Goal: Task Accomplishment & Management: Complete application form

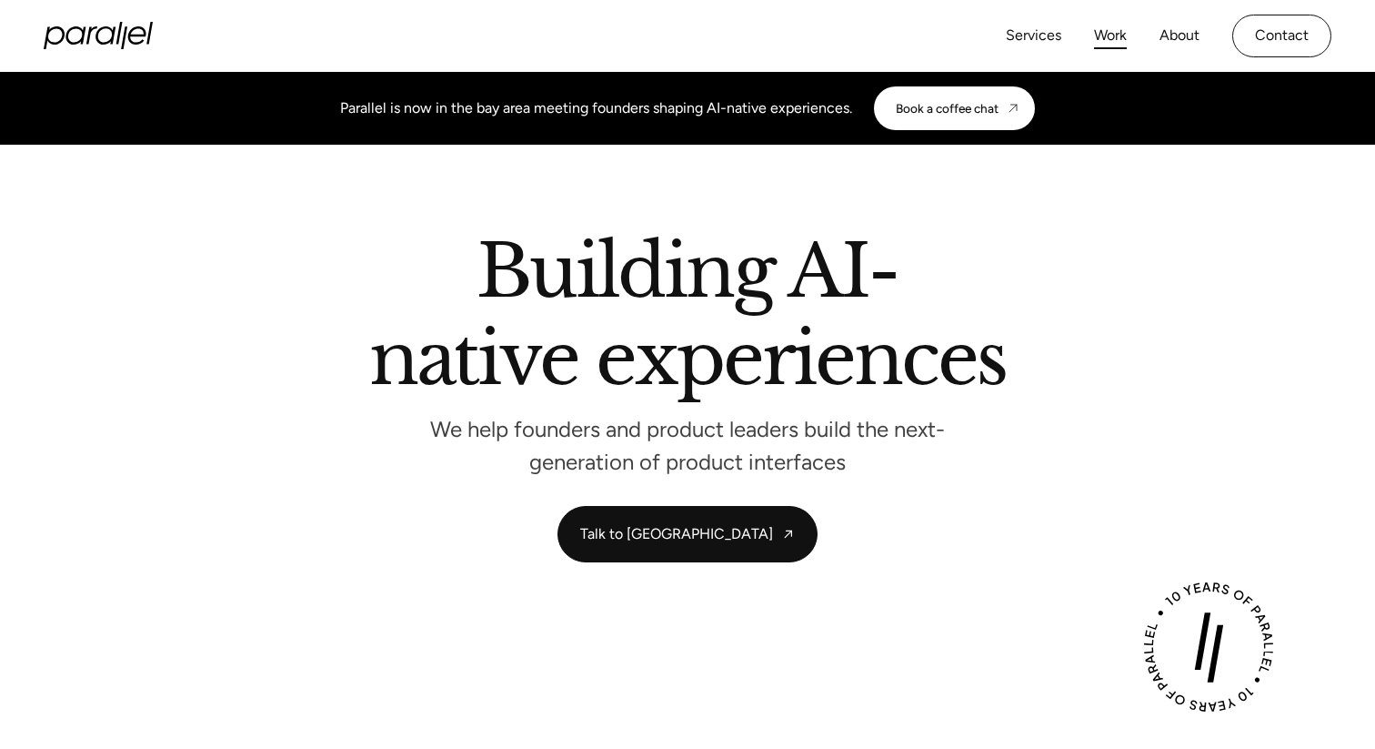
click at [1121, 35] on link "Work" at bounding box center [1110, 36] width 33 height 26
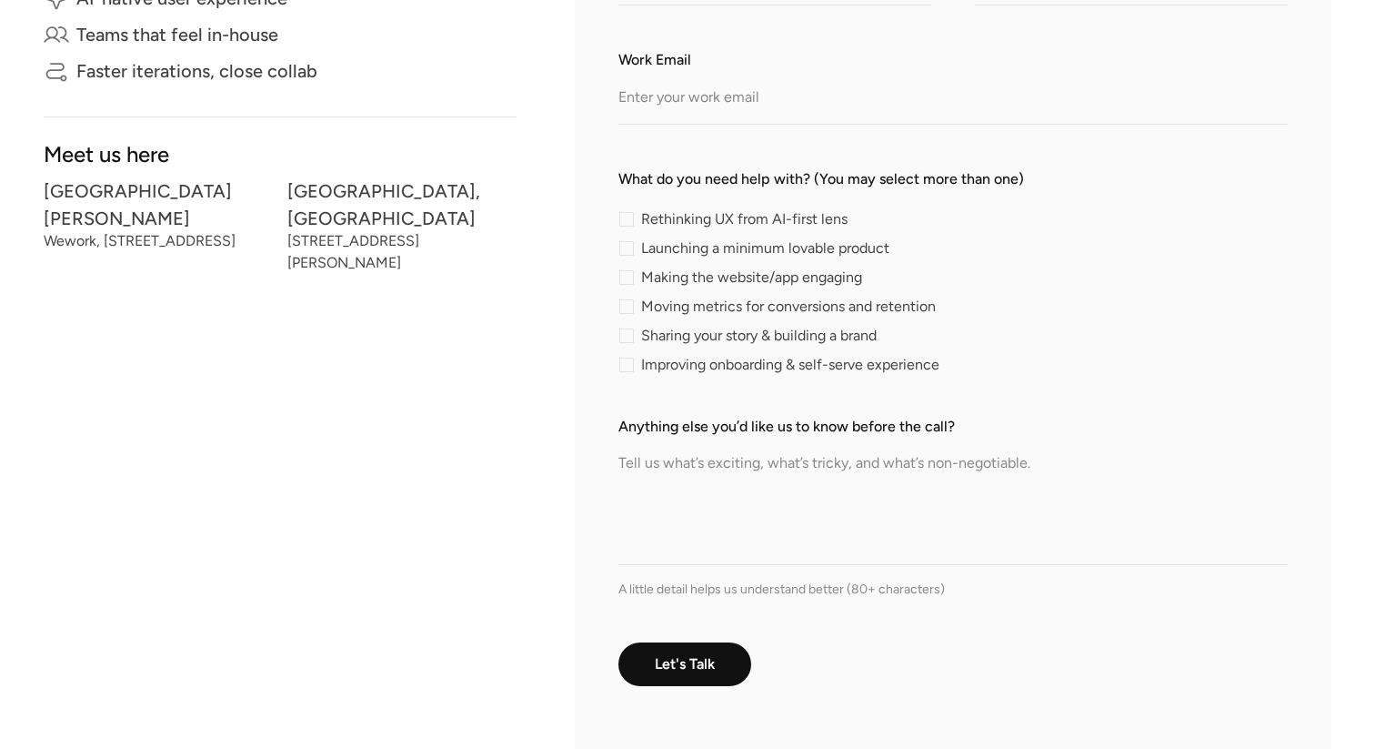
scroll to position [575, 0]
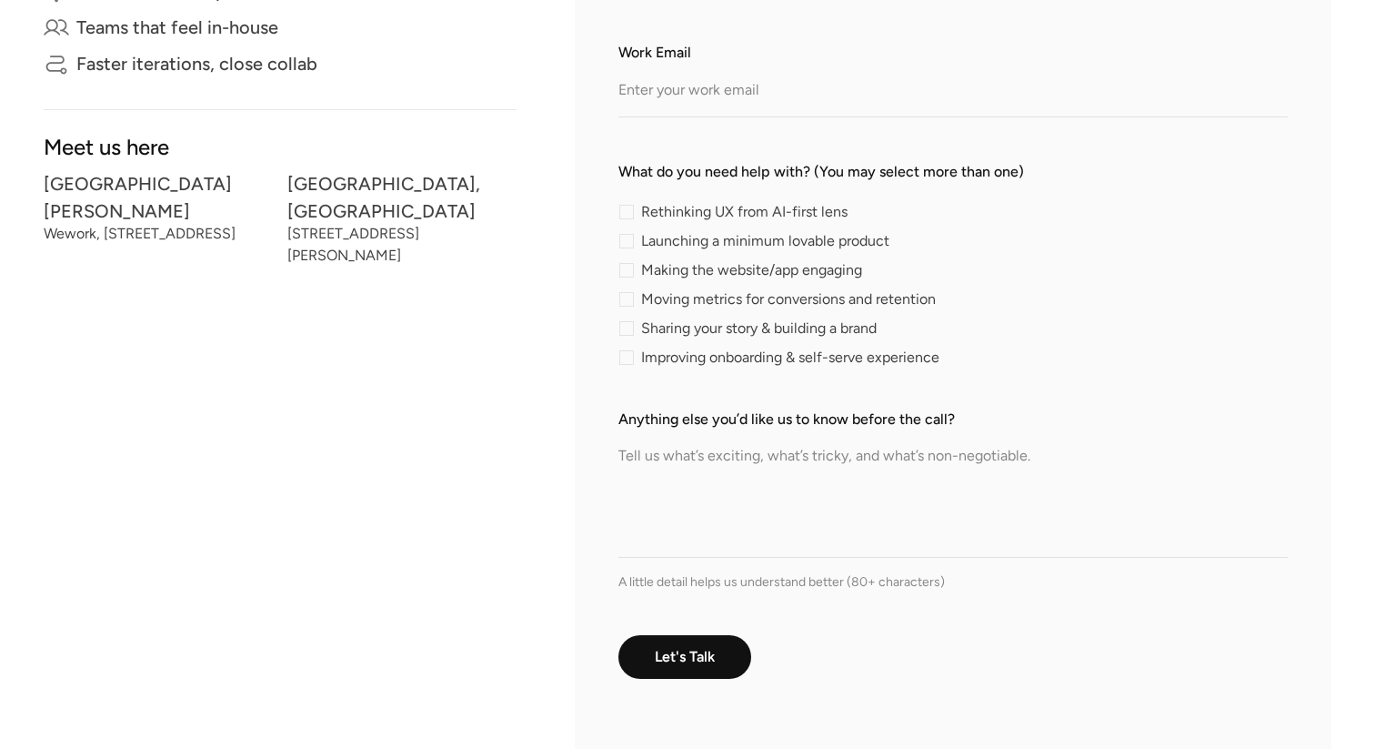
click at [782, 490] on textarea "Anything else you’d like us to know before the call?" at bounding box center [953, 493] width 669 height 127
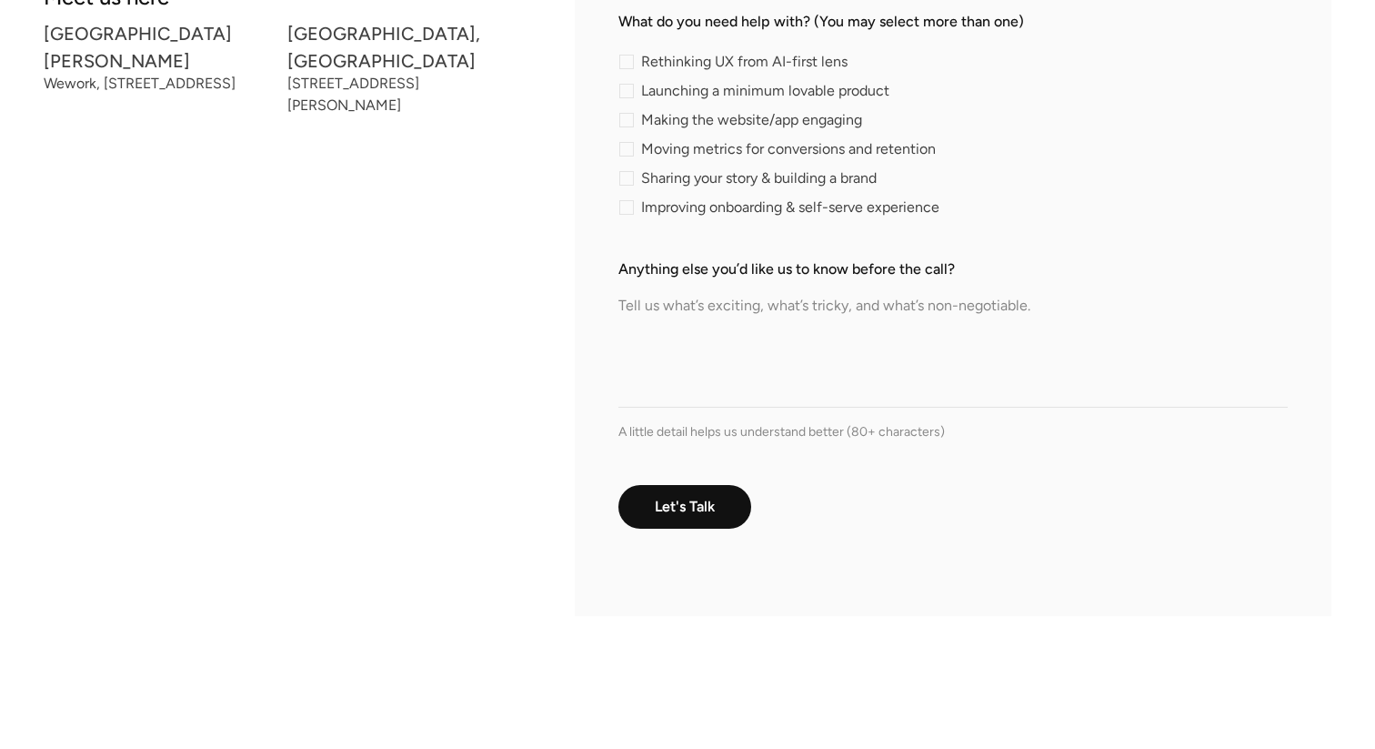
scroll to position [730, 0]
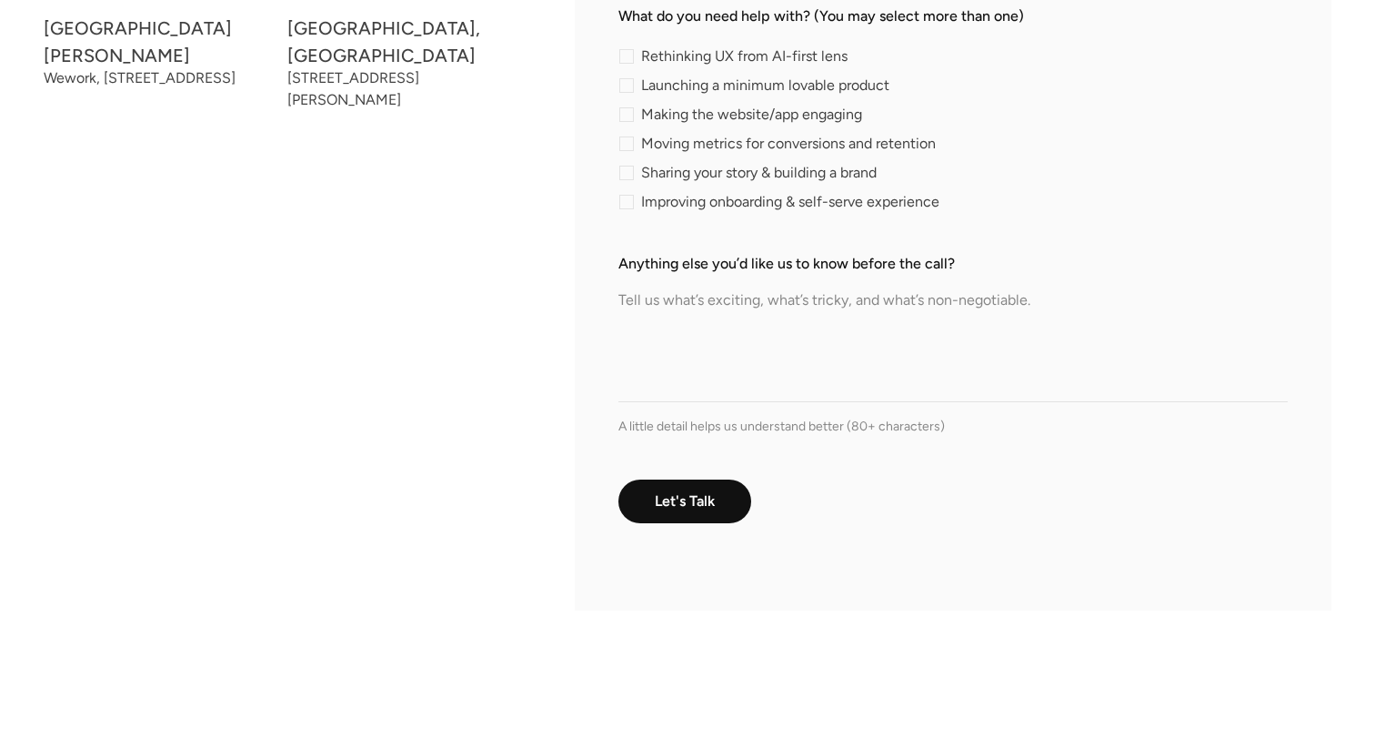
click at [792, 364] on textarea "Anything else you’d like us to know before the call?" at bounding box center [953, 338] width 669 height 127
click at [790, 386] on textarea "Anything else you’d like us to know before the call?" at bounding box center [953, 338] width 669 height 127
click at [796, 310] on textarea "Anything else you’d like us to know before the call?" at bounding box center [953, 338] width 669 height 127
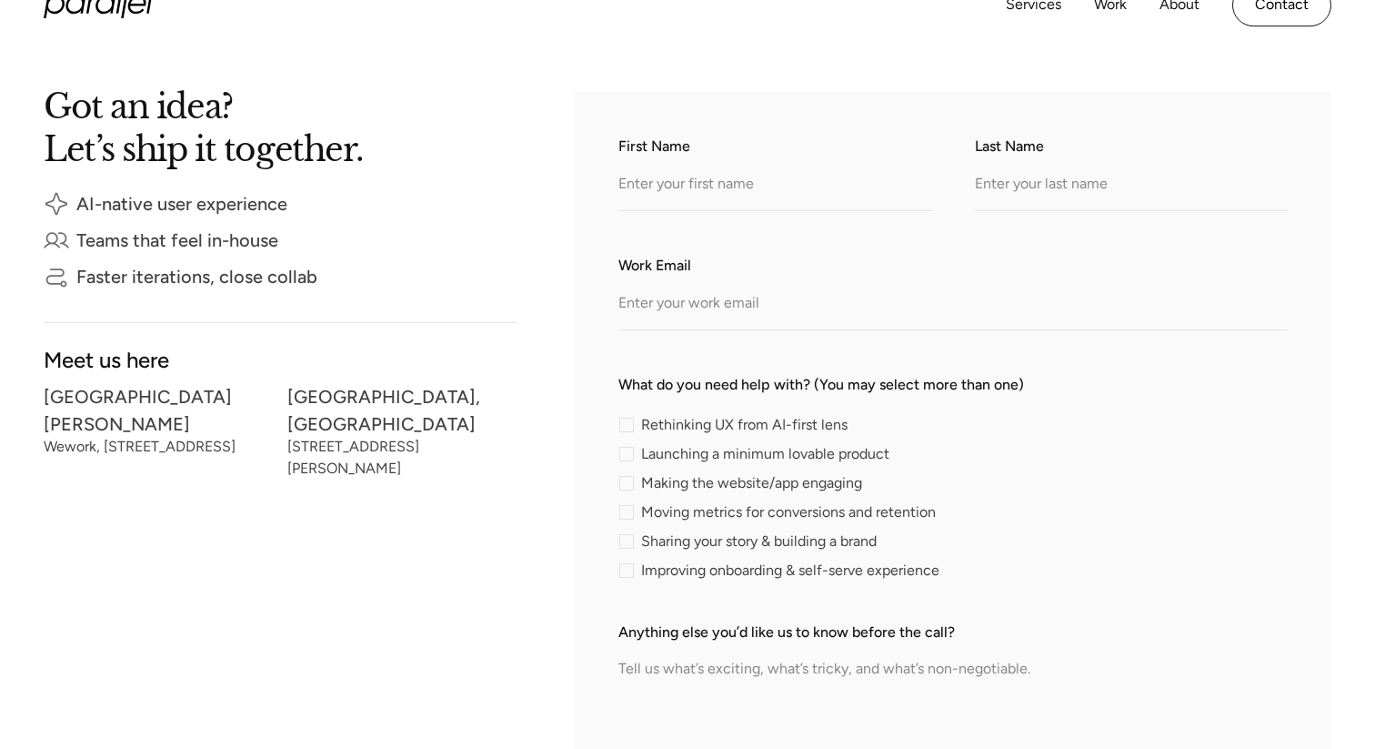
scroll to position [365, 0]
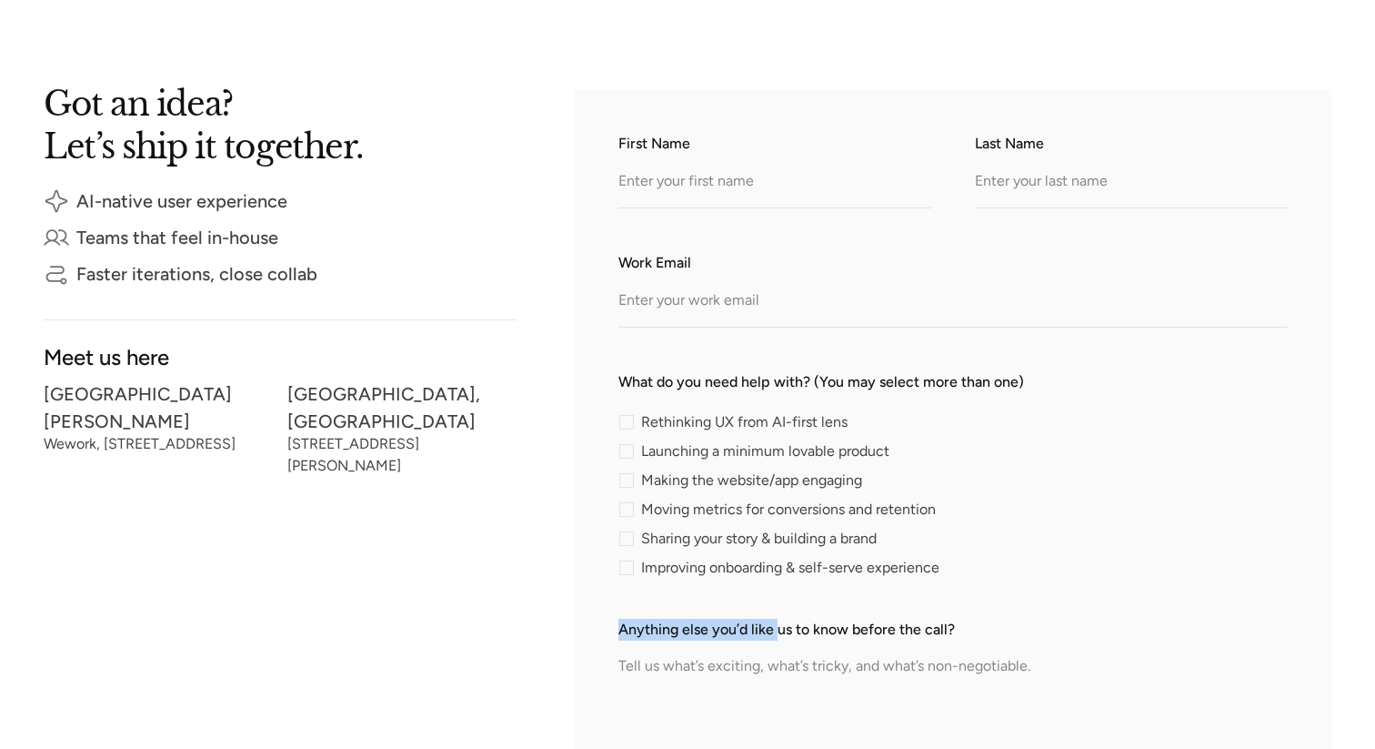
drag, startPoint x: 778, startPoint y: 627, endPoint x: 761, endPoint y: 689, distance: 64.9
click at [761, 689] on div "Anything else you’d like us to know before the call? A little detail helps us u…" at bounding box center [953, 710] width 669 height 183
drag, startPoint x: 761, startPoint y: 689, endPoint x: 756, endPoint y: 291, distance: 398.5
click at [757, 292] on form "First Name Last Name Work Email What do you need help with? (You may select mor…" at bounding box center [953, 533] width 669 height 800
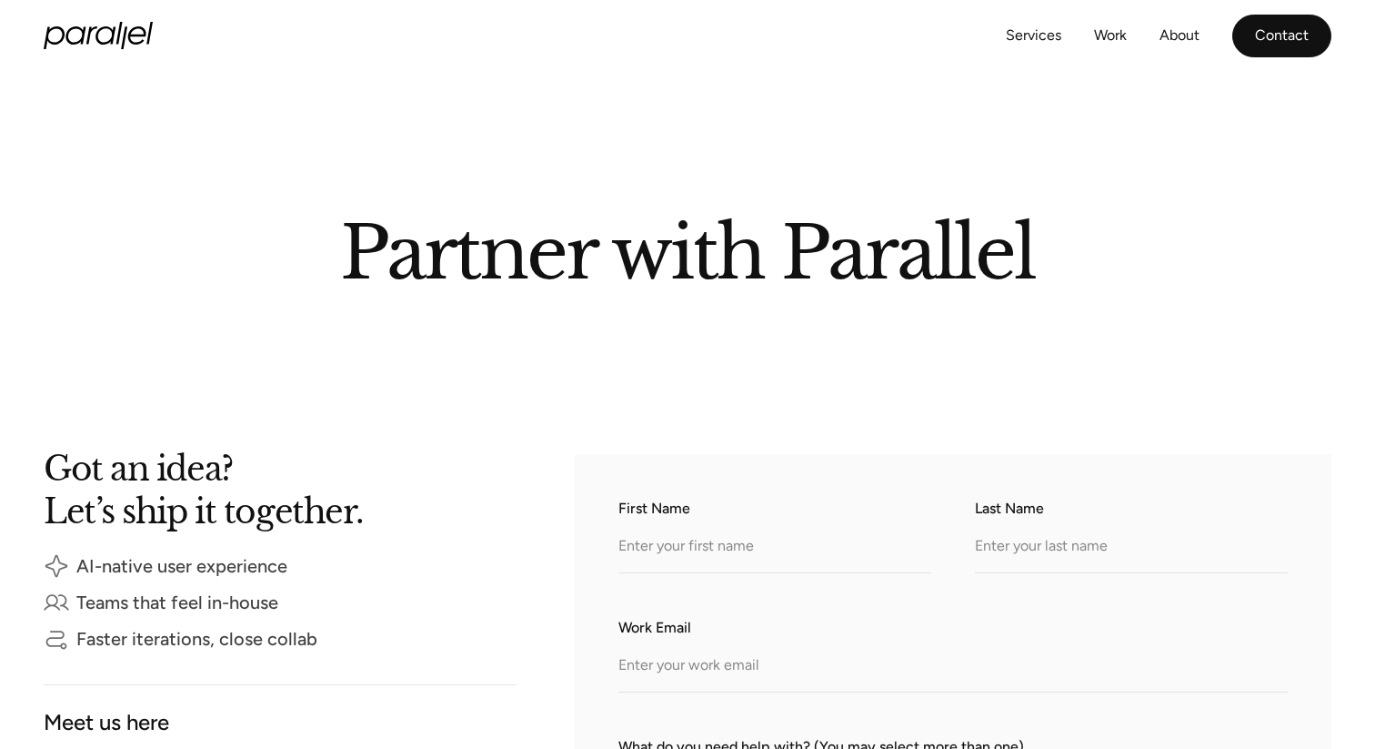
click at [1286, 23] on link "Contact" at bounding box center [1282, 36] width 99 height 43
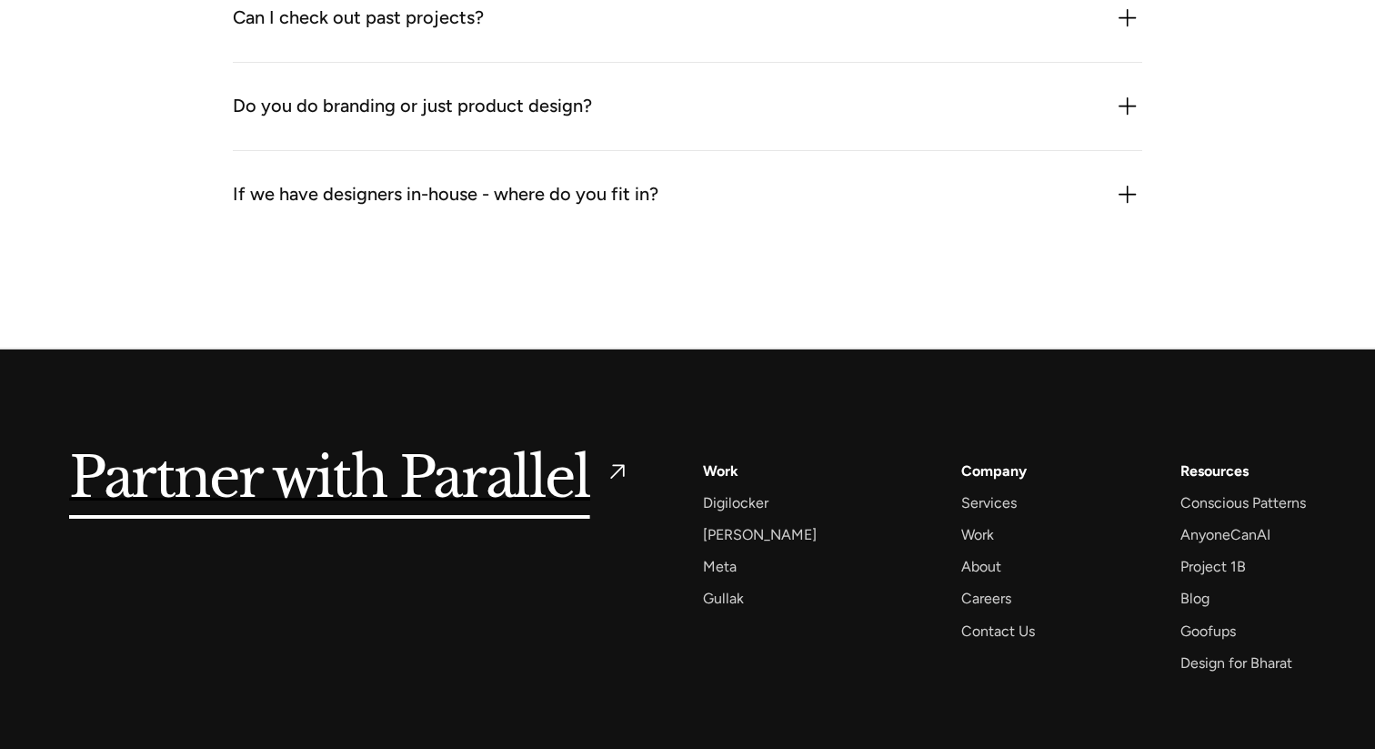
scroll to position [2756, 0]
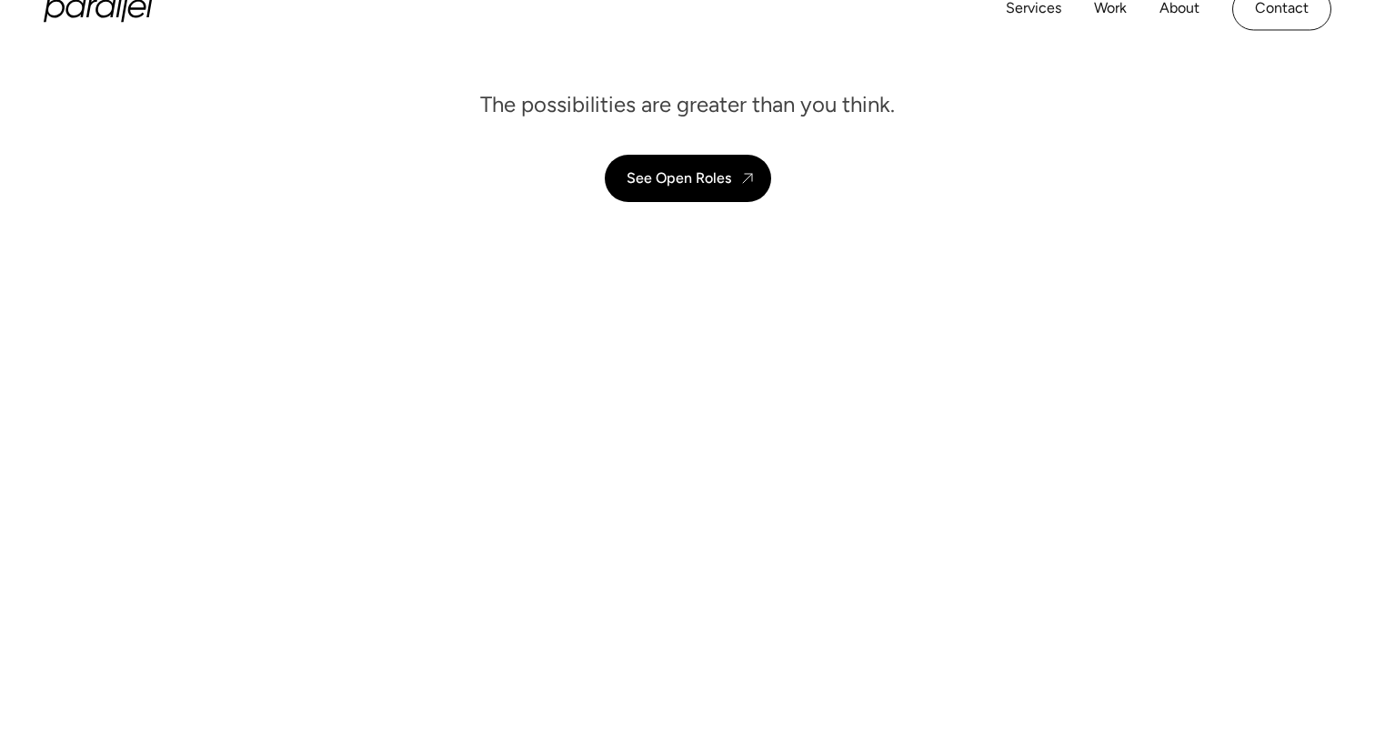
scroll to position [190, 0]
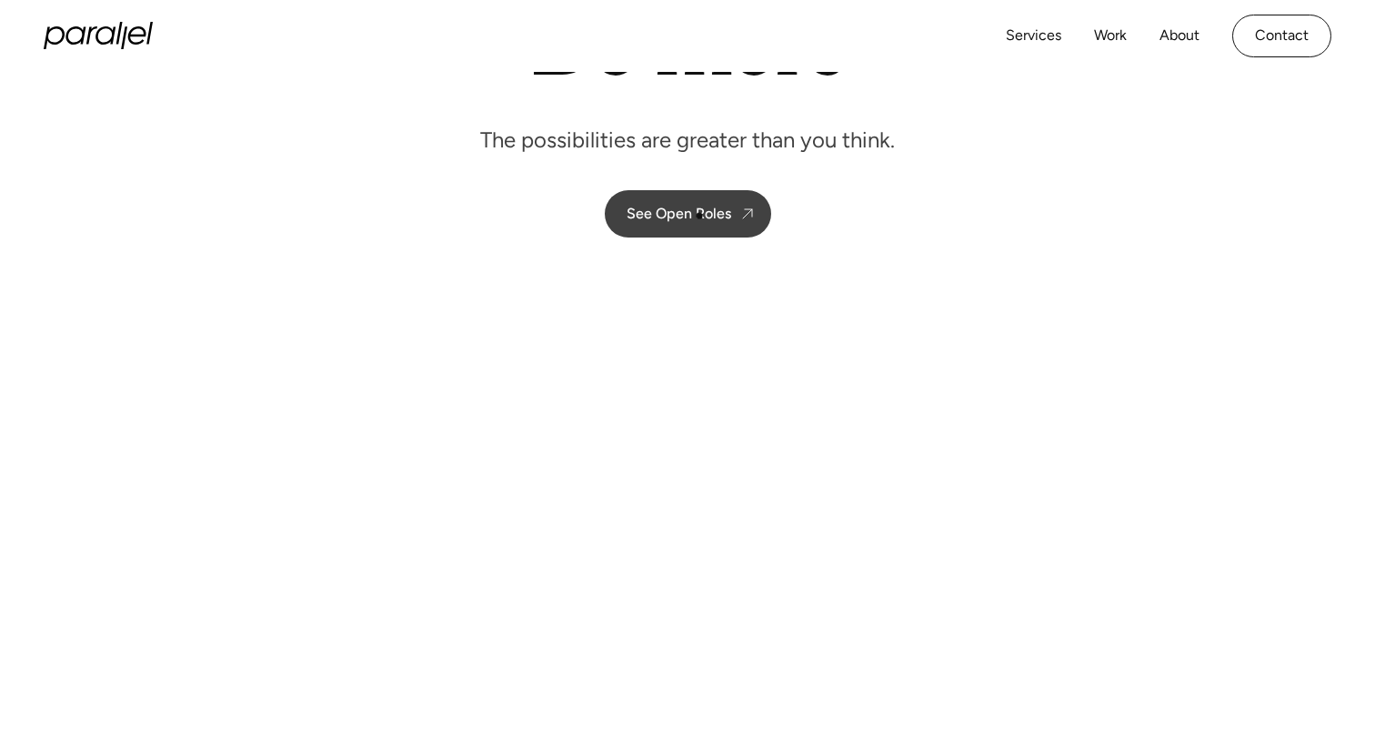
click at [700, 216] on div "See Open Roles" at bounding box center [679, 213] width 105 height 17
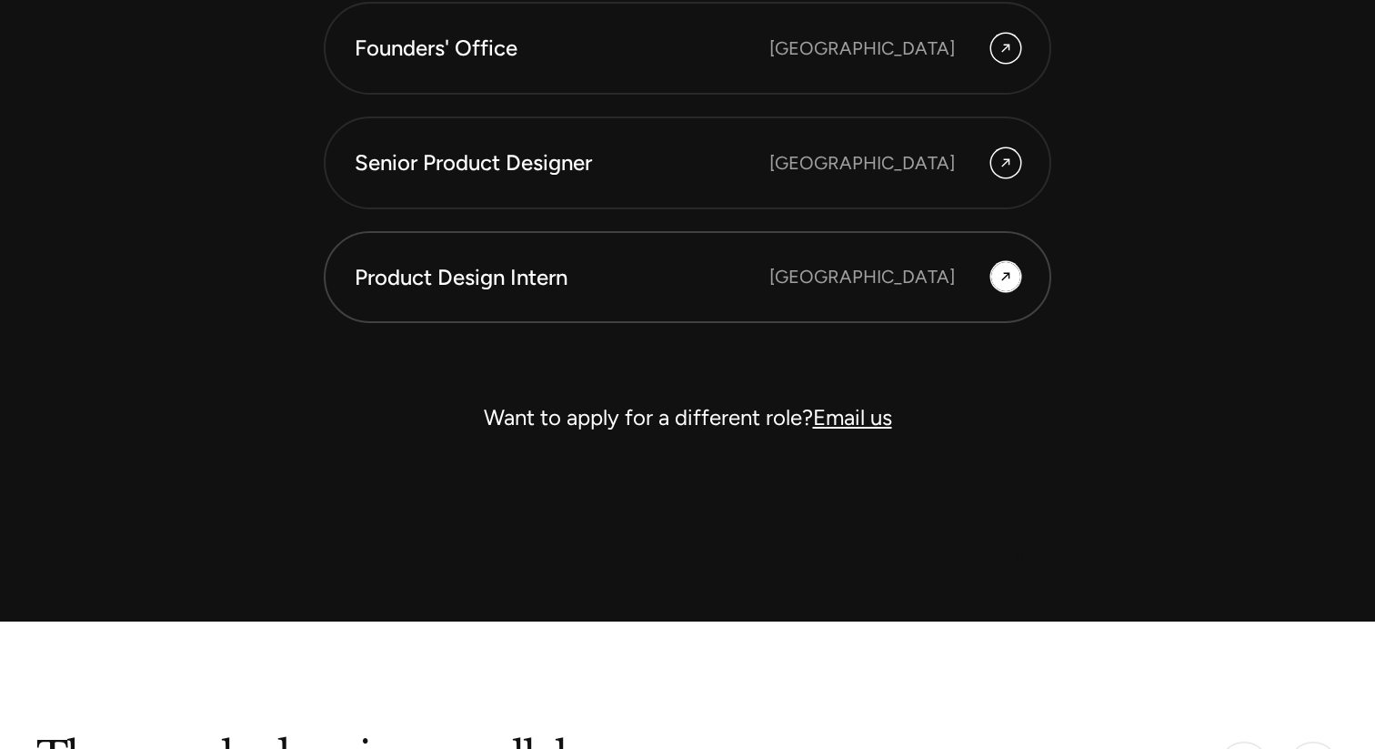
scroll to position [5320, 0]
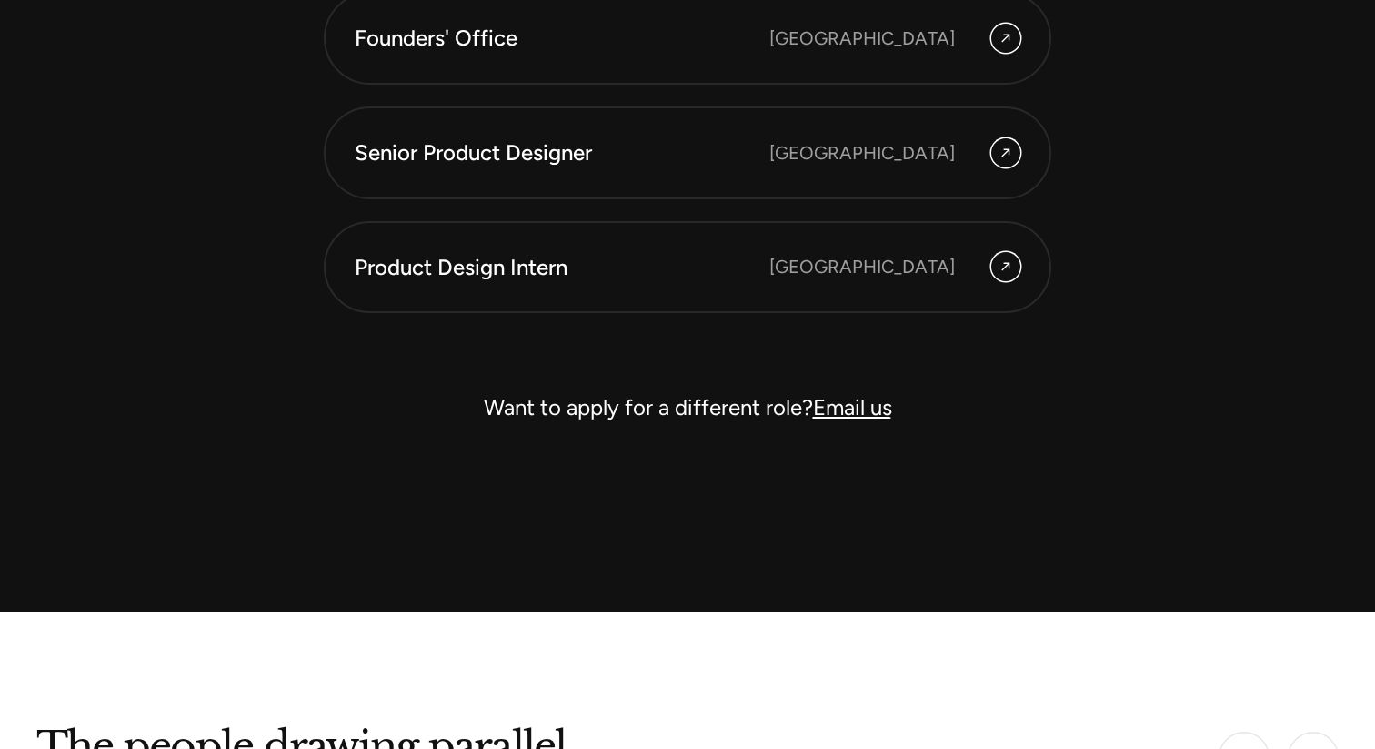
click at [867, 414] on link "Email us" at bounding box center [852, 407] width 79 height 26
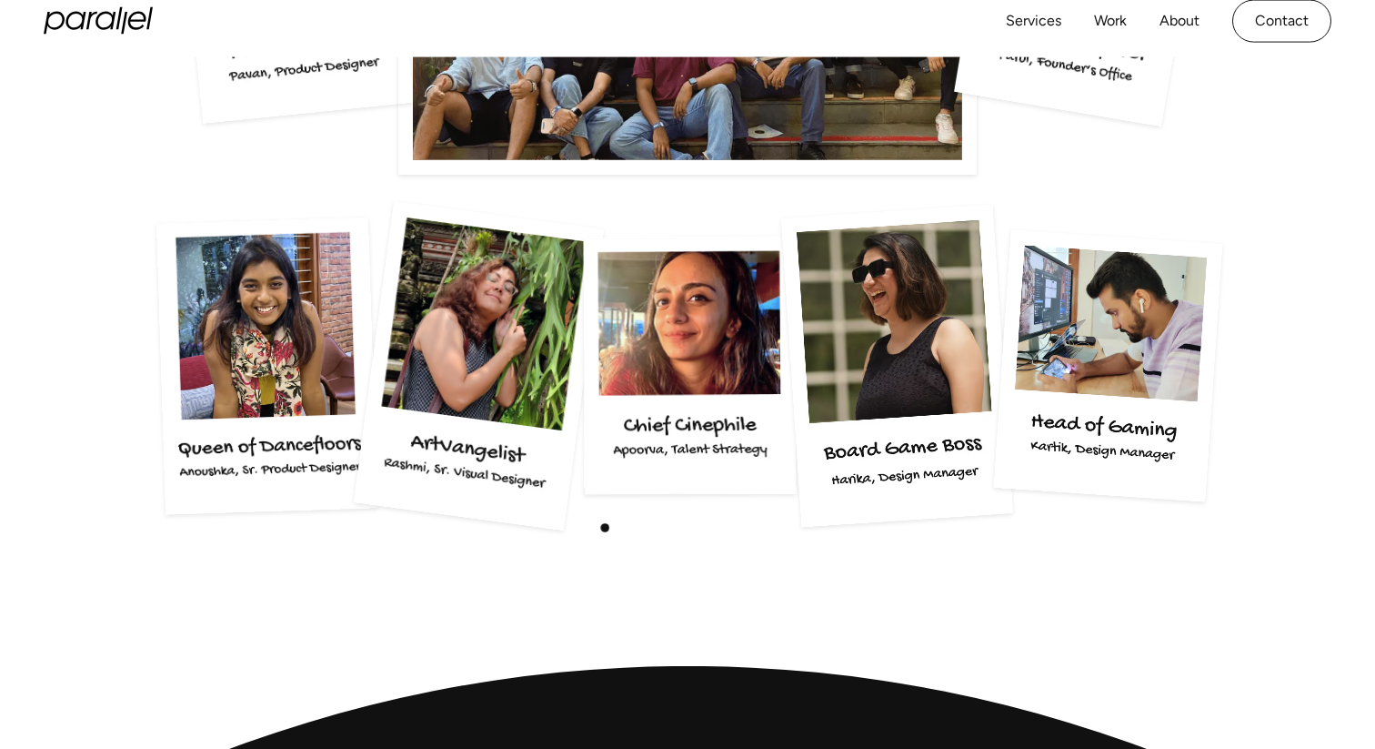
scroll to position [3512, 0]
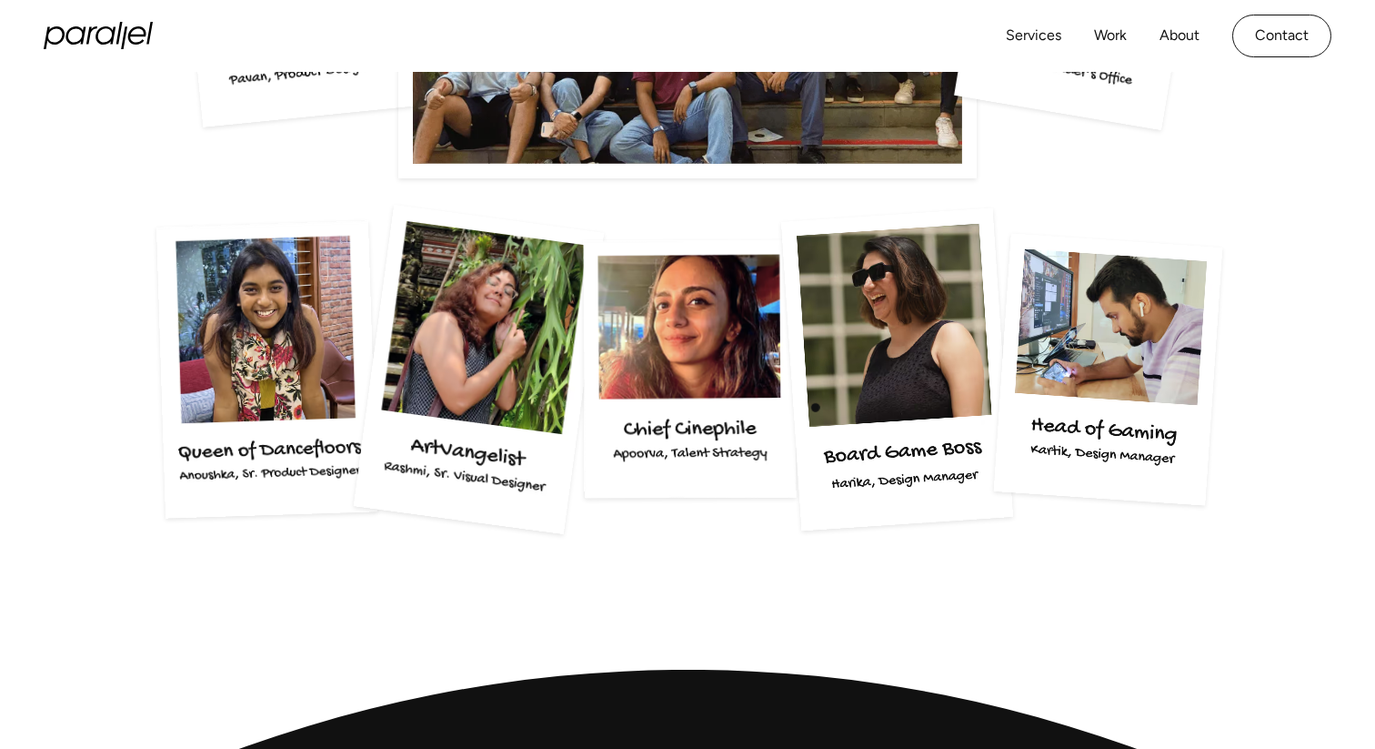
click at [817, 408] on img at bounding box center [897, 369] width 232 height 322
click at [857, 473] on img at bounding box center [897, 369] width 232 height 322
click at [871, 501] on img at bounding box center [897, 369] width 232 height 322
click at [864, 472] on img at bounding box center [897, 369] width 232 height 322
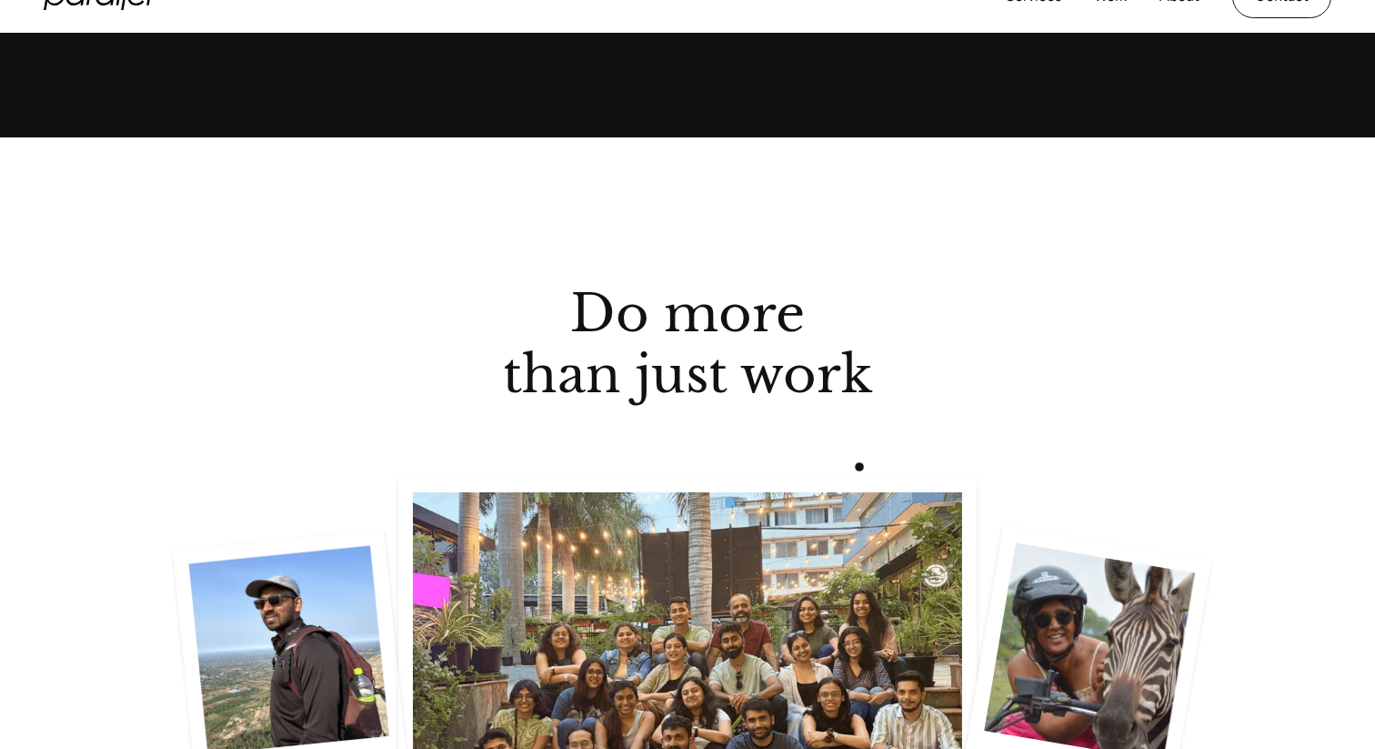
scroll to position [3077, 0]
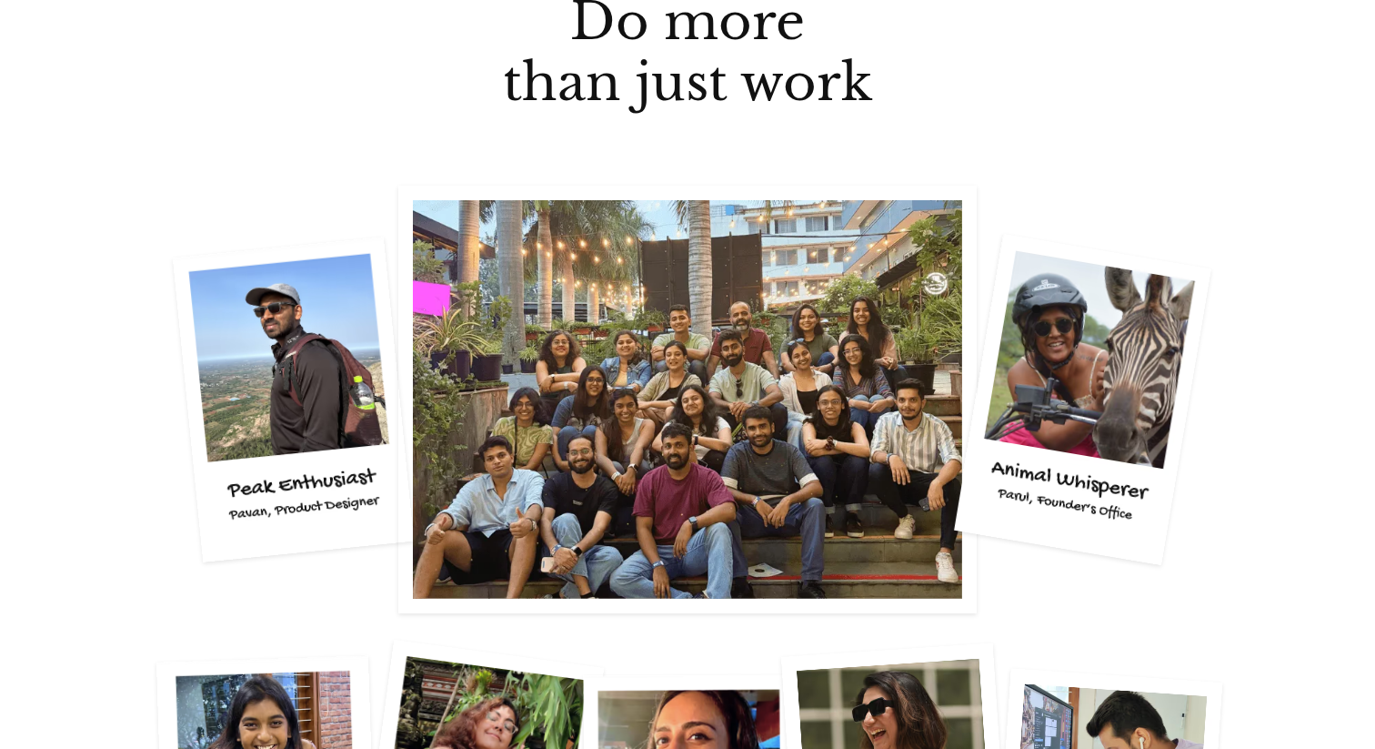
click at [1033, 304] on img at bounding box center [1082, 399] width 258 height 331
click at [343, 388] on img at bounding box center [293, 399] width 241 height 325
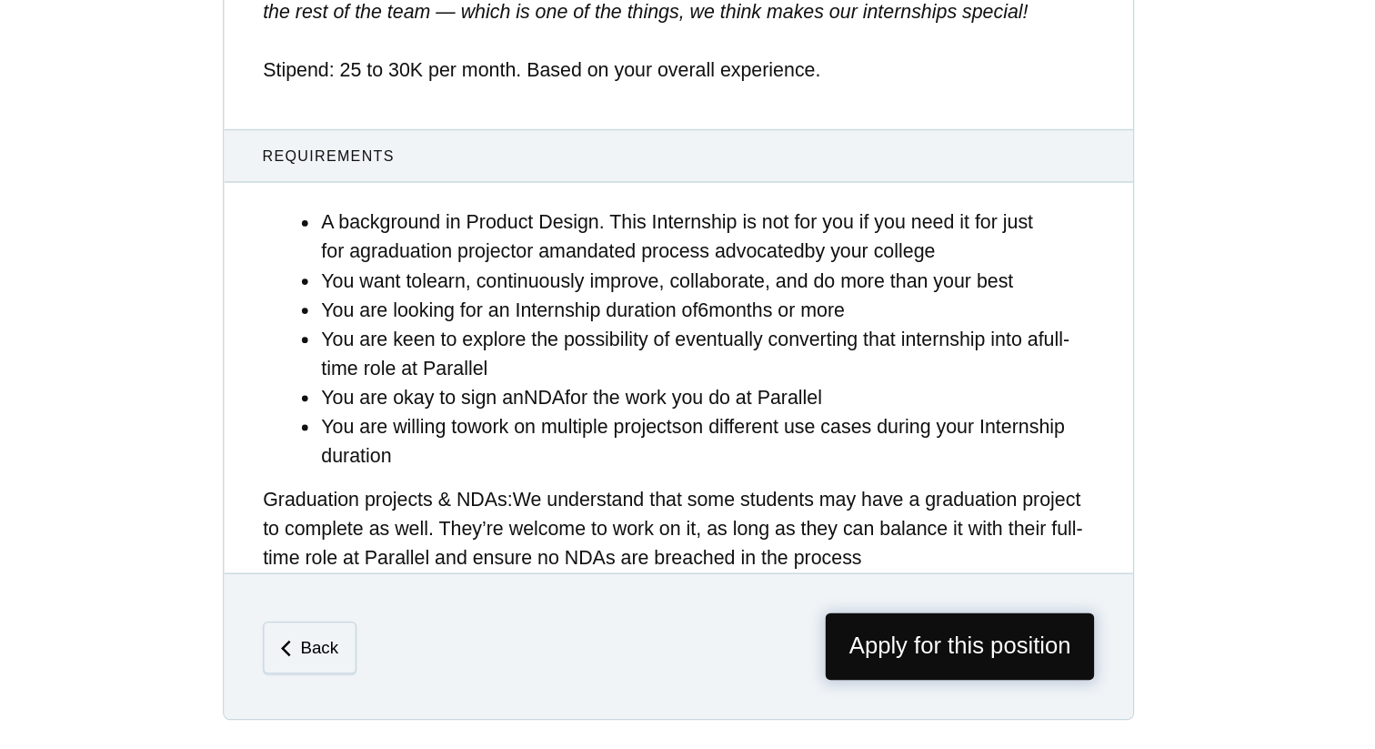
click at [840, 667] on span "Apply for this position" at bounding box center [898, 672] width 201 height 50
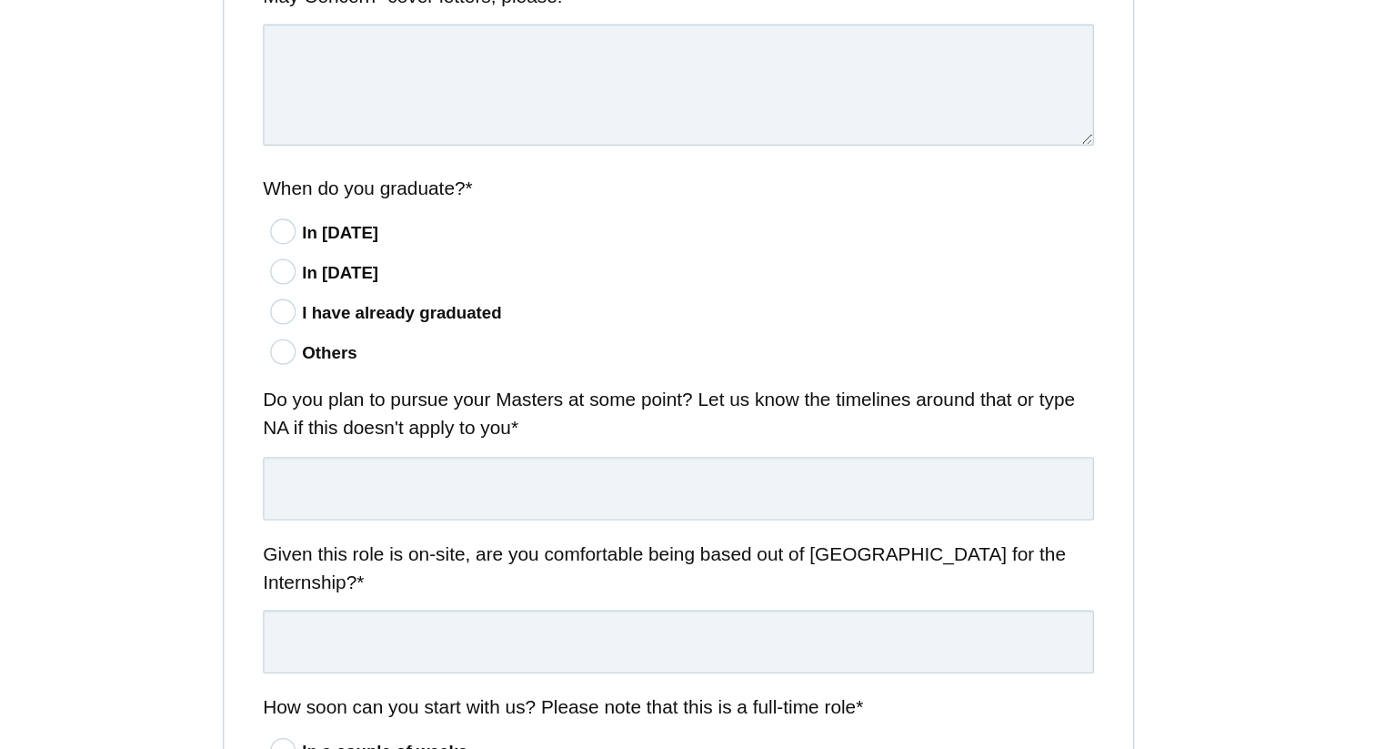
scroll to position [953, 0]
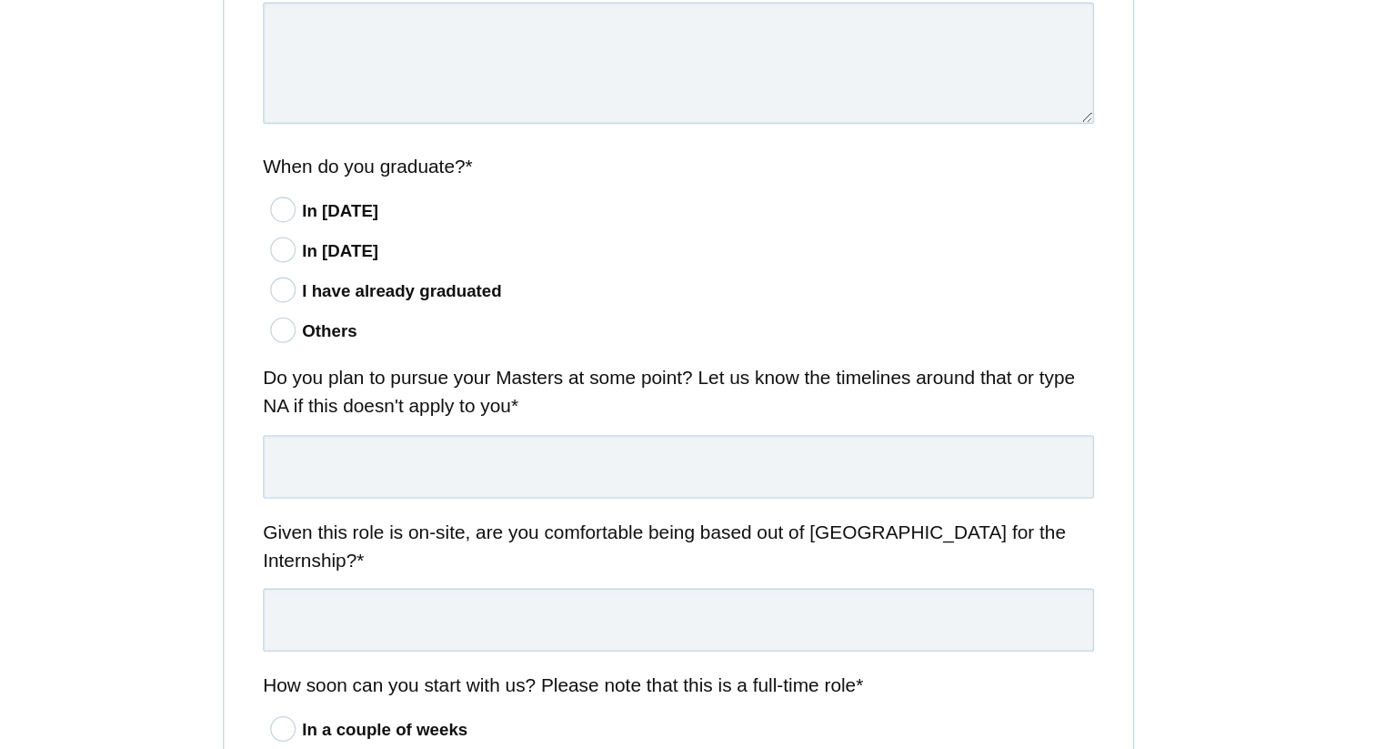
click at [398, 438] on icon at bounding box center [393, 435] width 34 height 12
click at [0, 0] on input"] "Others" at bounding box center [0, 0] width 0 height 0
click at [495, 522] on input "text" at bounding box center [688, 537] width 622 height 47
click at [498, 481] on label "Do you plan to pursue your Masters at some point? Let us know the timelines aro…" at bounding box center [688, 481] width 622 height 43
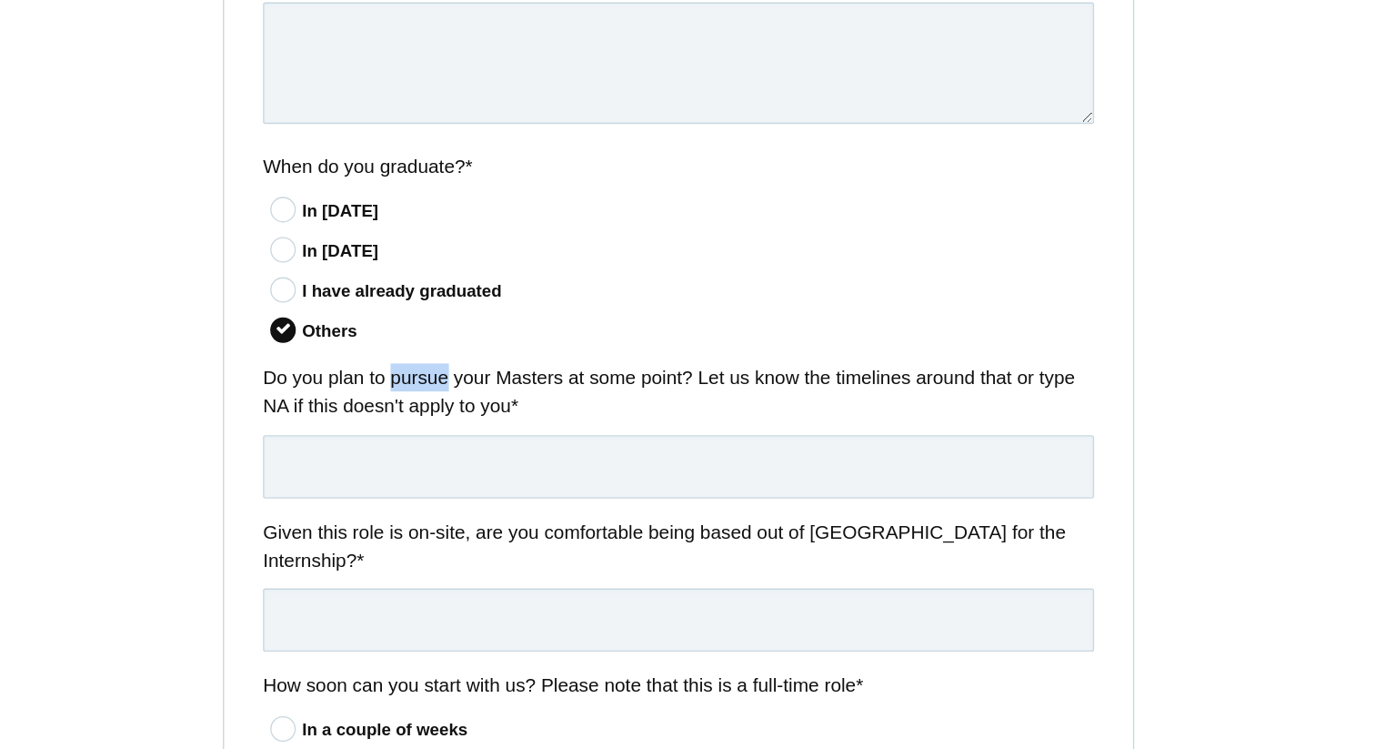
click at [498, 481] on label "Do you plan to pursue your Masters at some point? Let us know the timelines aro…" at bounding box center [688, 481] width 622 height 43
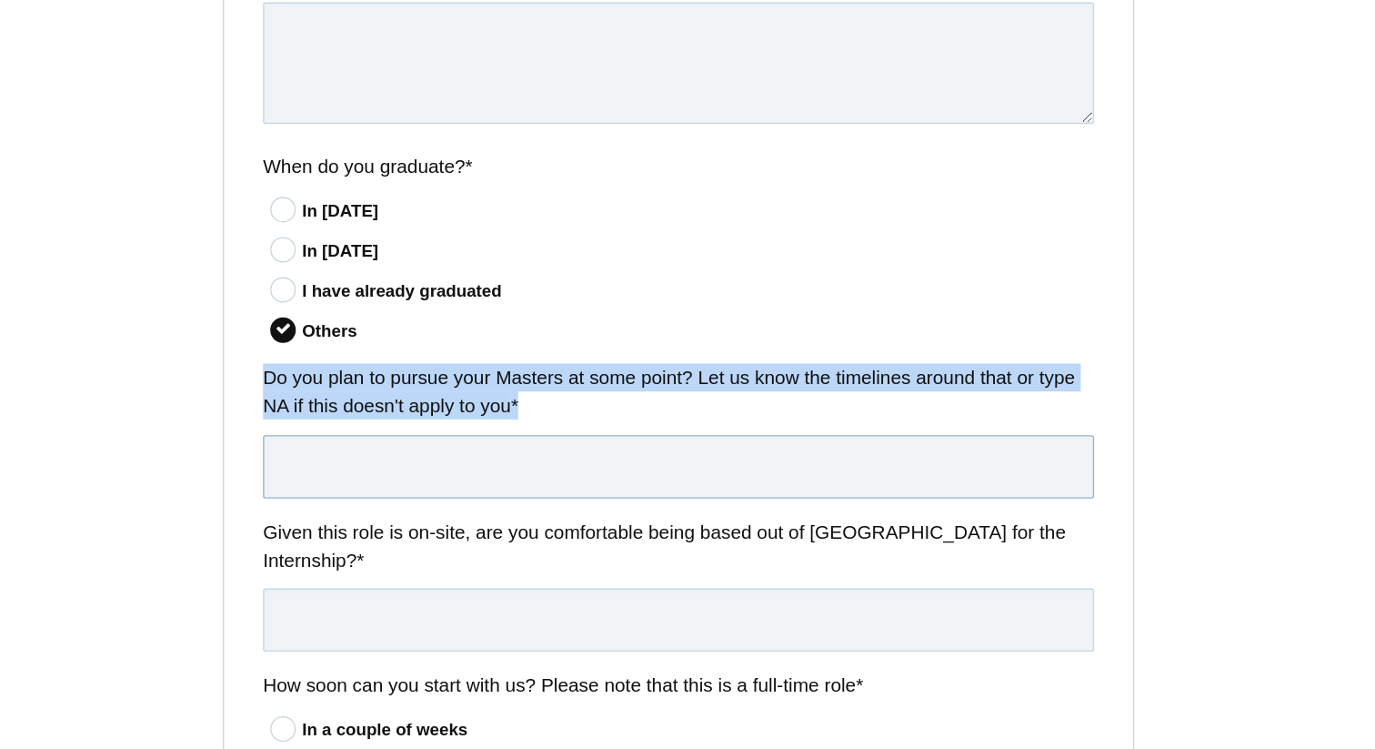
click at [503, 522] on input "text" at bounding box center [688, 537] width 622 height 47
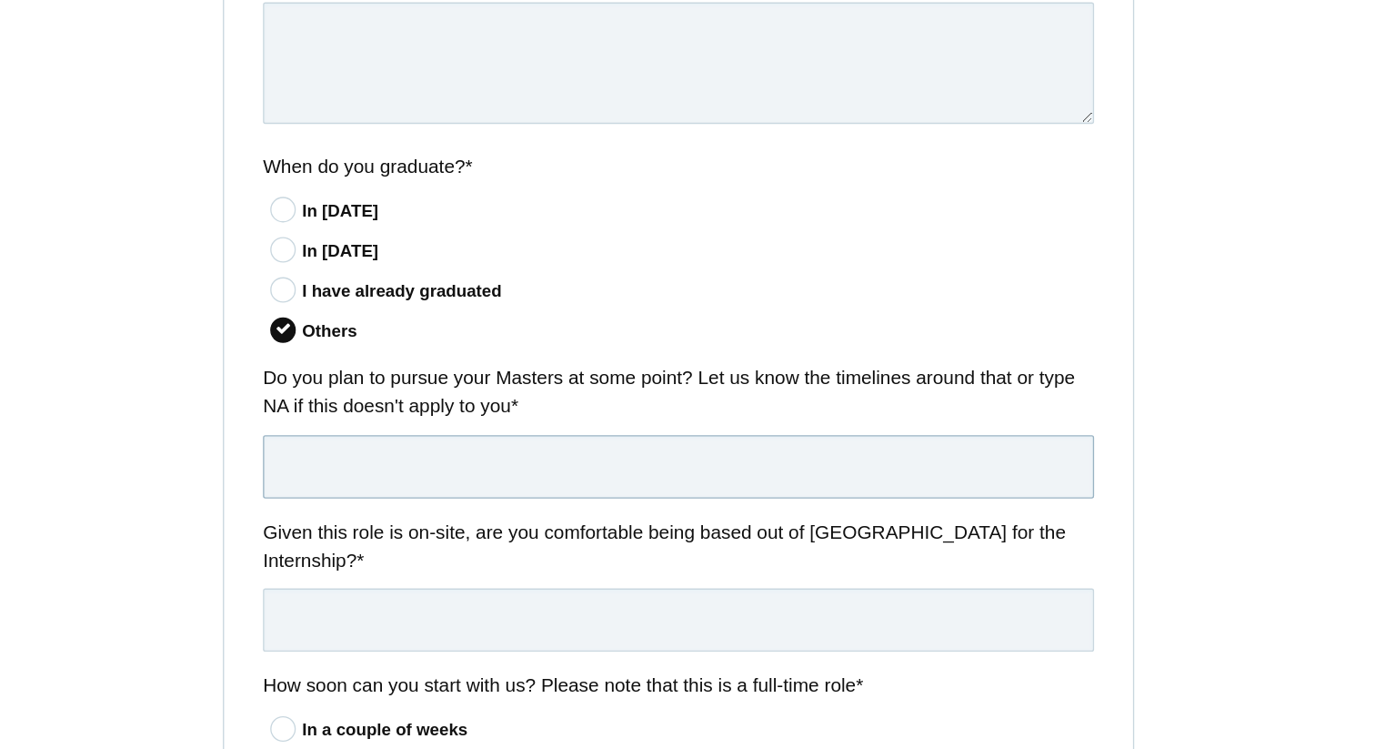
click at [503, 522] on input "text" at bounding box center [688, 537] width 622 height 47
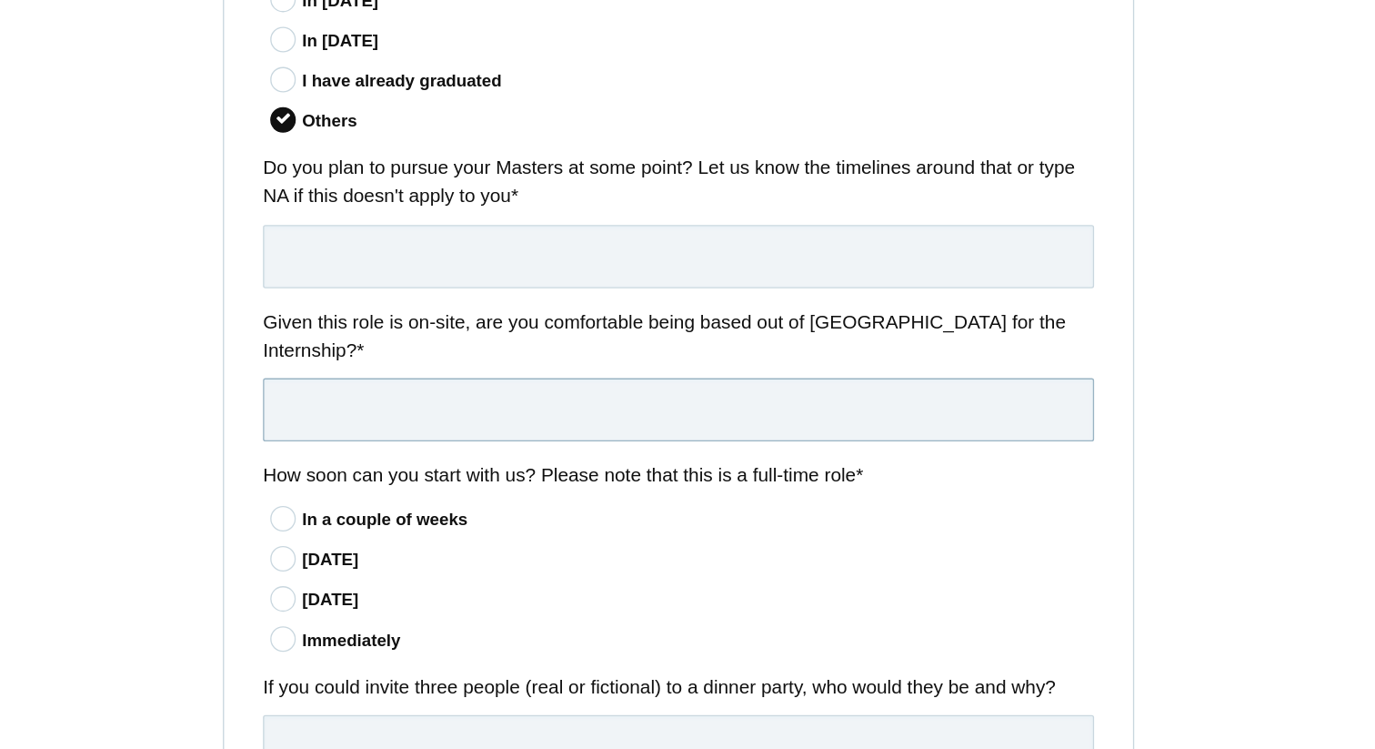
click at [503, 518] on input "text" at bounding box center [688, 494] width 622 height 47
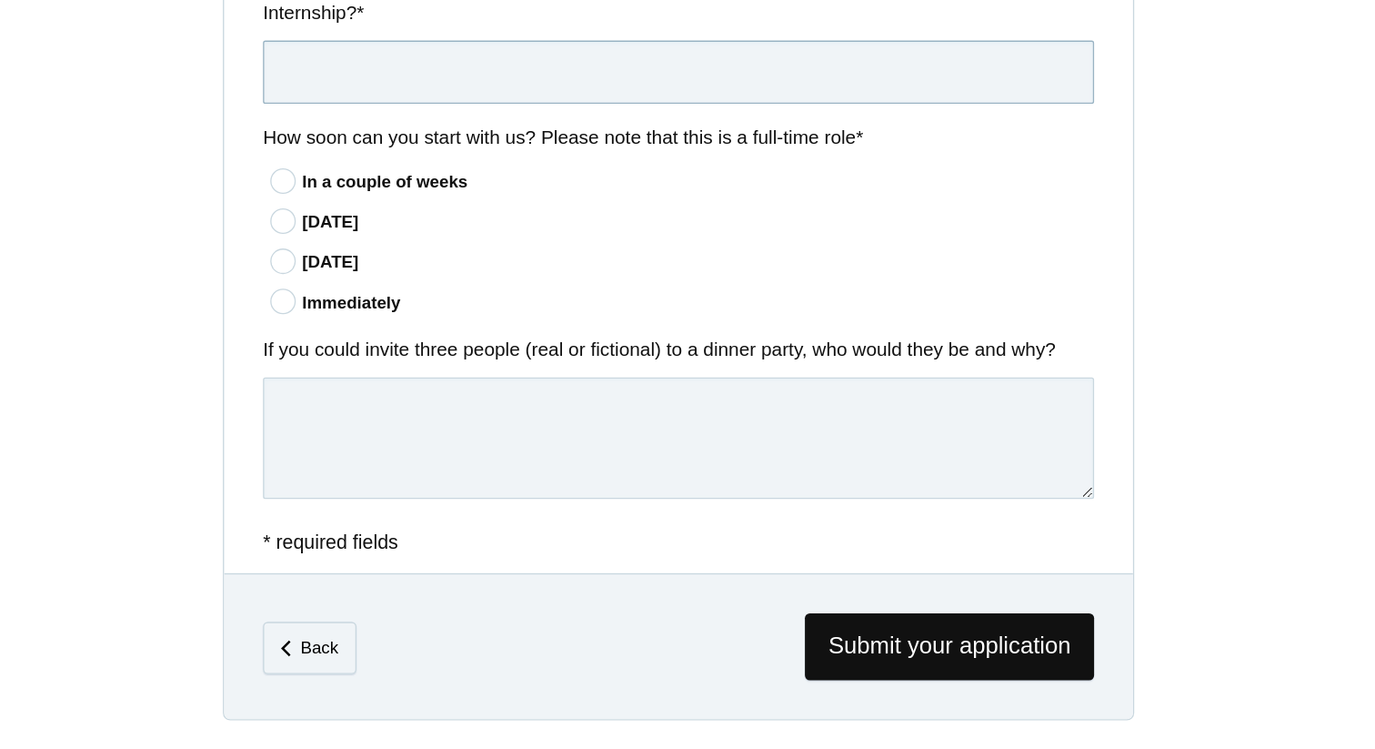
scroll to position [1369, 0]
click at [524, 505] on textarea at bounding box center [688, 515] width 622 height 91
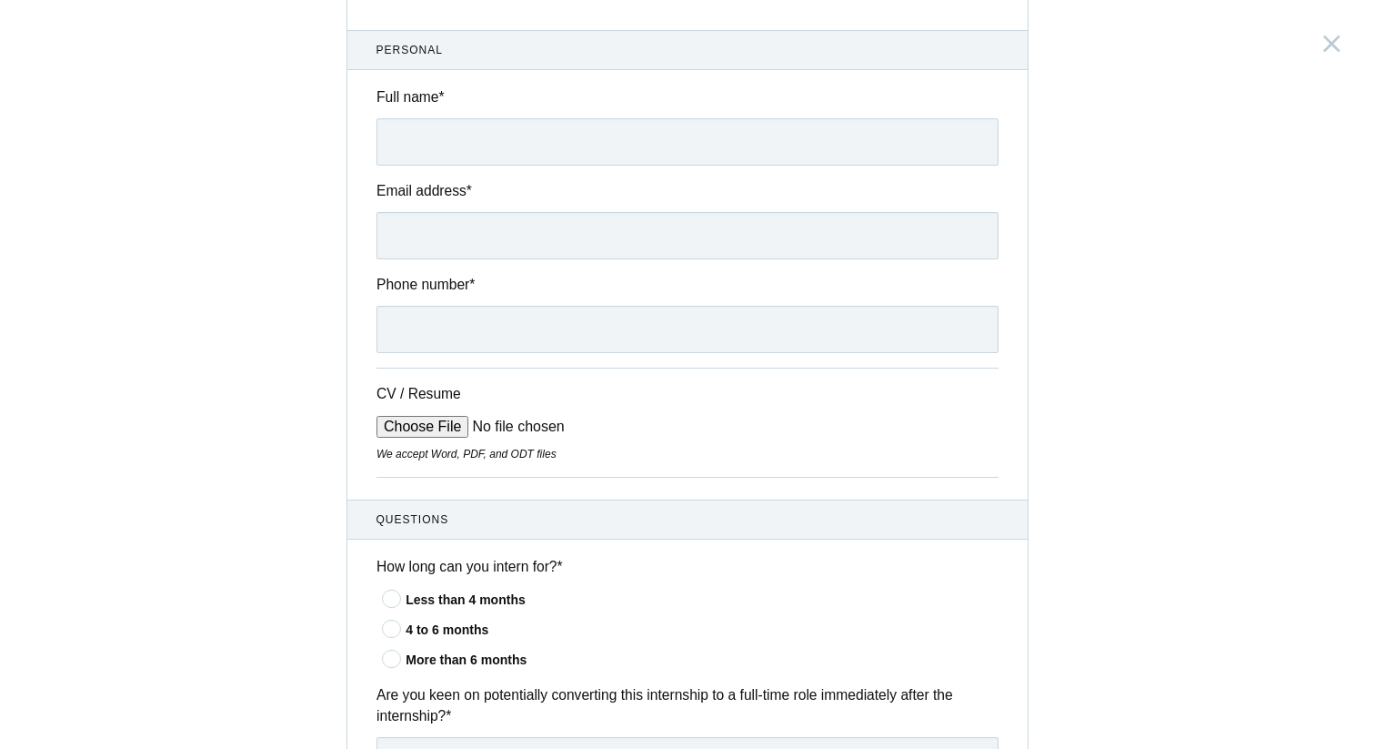
scroll to position [0, 0]
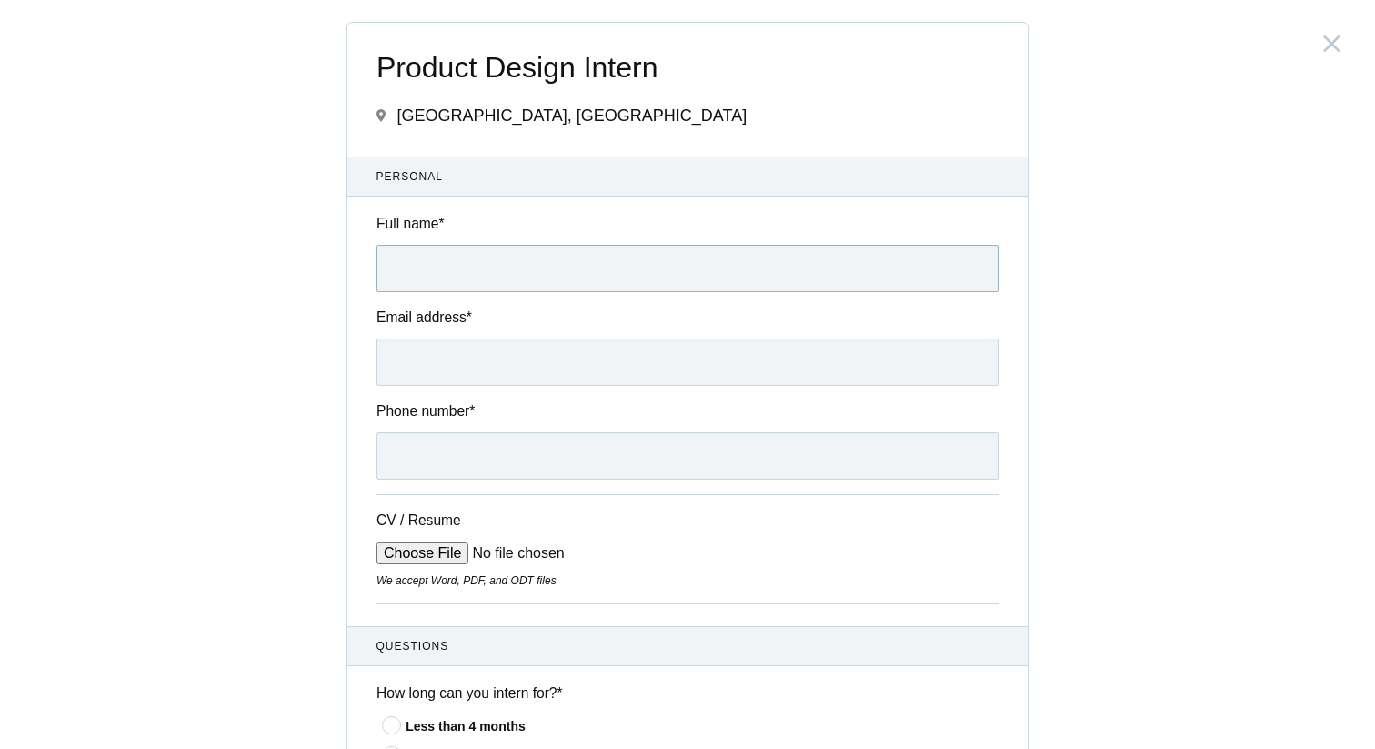
click at [451, 253] on input "Full name *" at bounding box center [688, 268] width 622 height 47
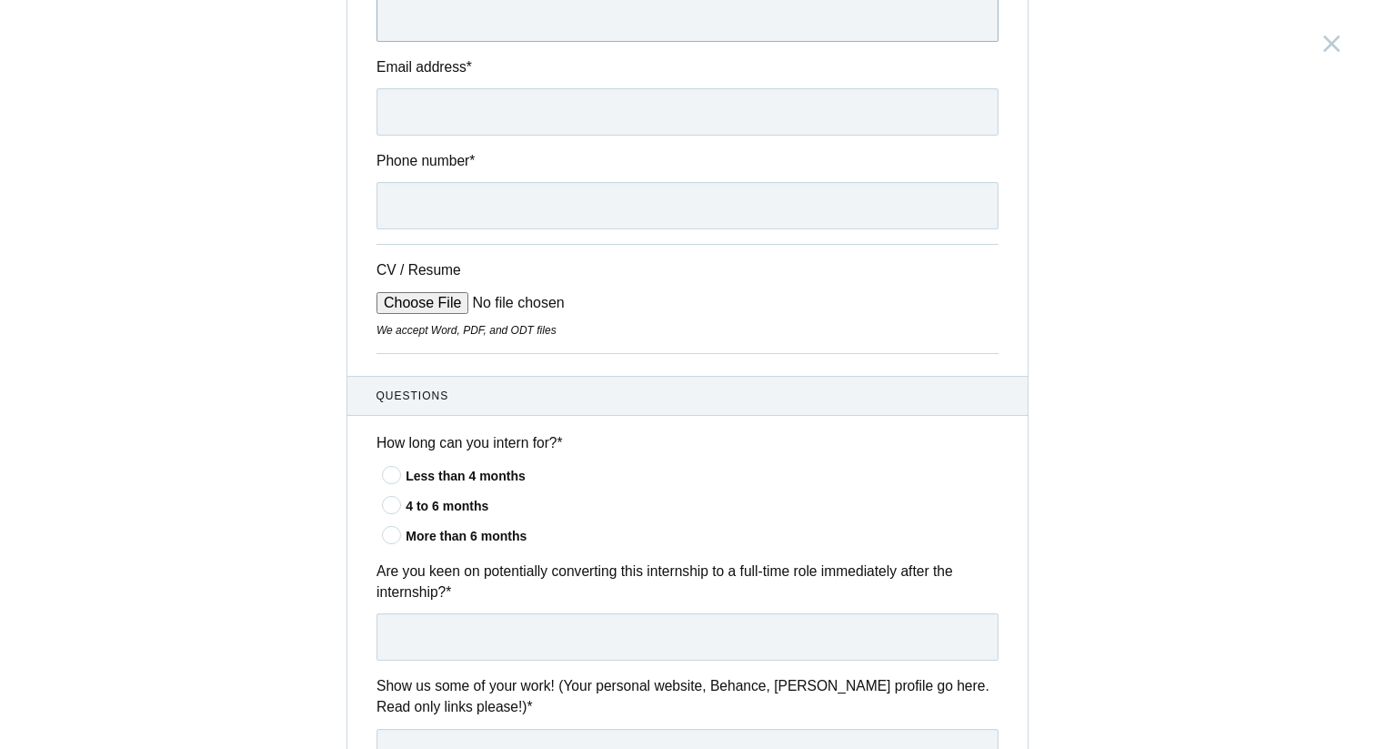
scroll to position [288, 0]
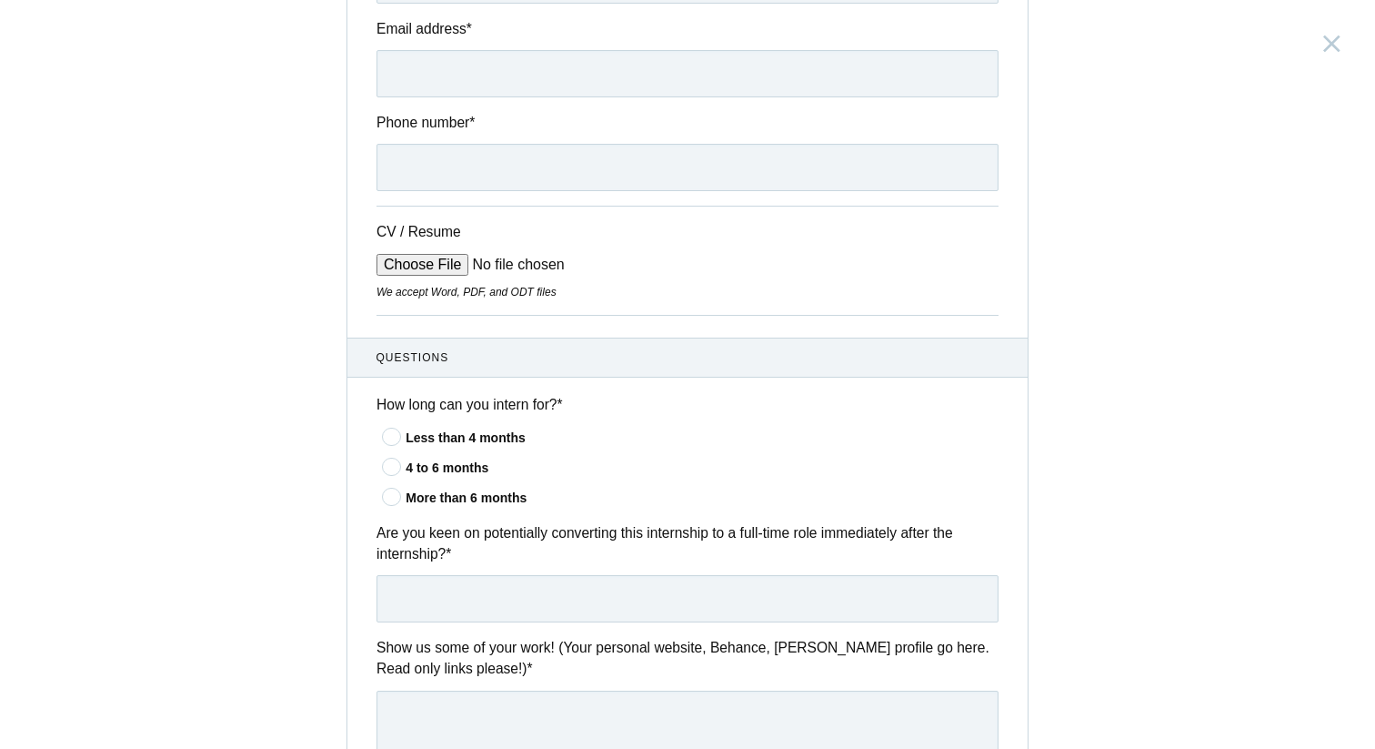
click at [579, 232] on div "CV / Resume We accept Word, PDF, and ODT files" at bounding box center [688, 260] width 622 height 109
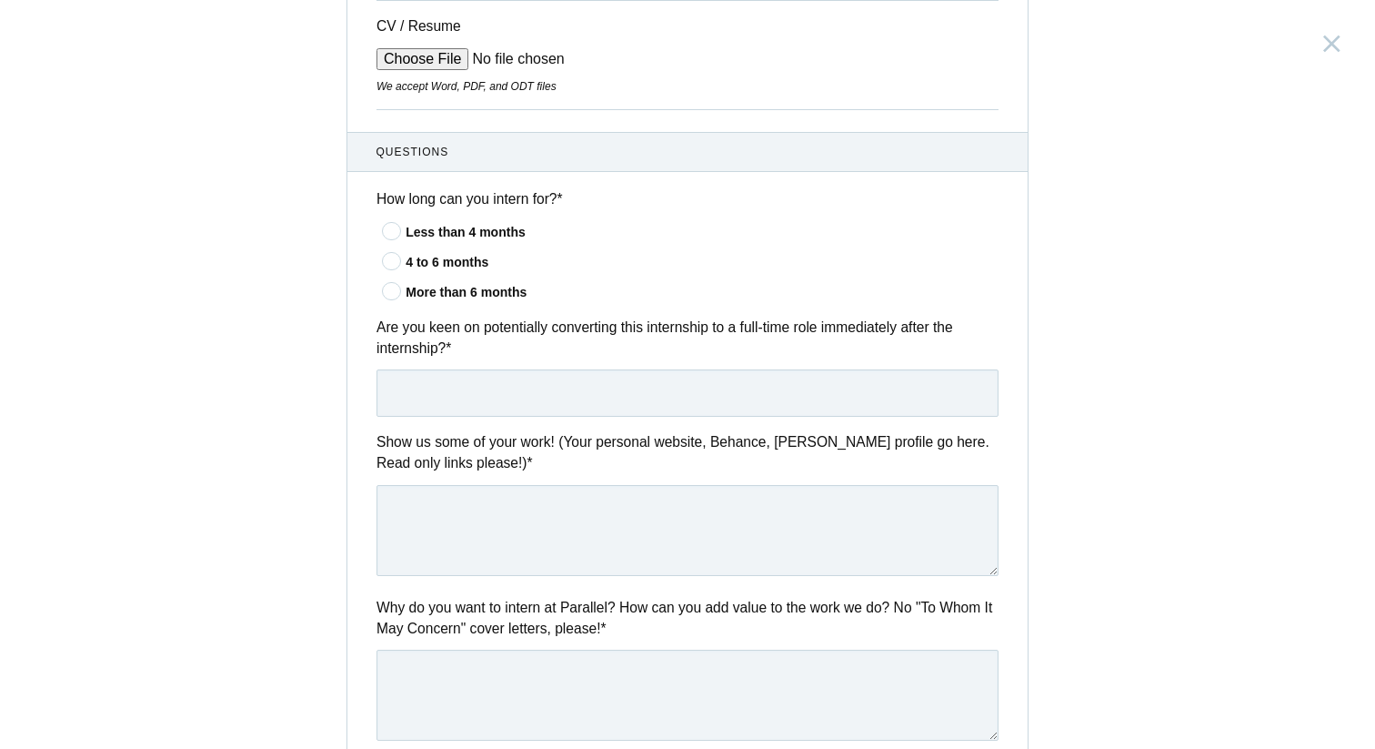
scroll to position [513, 0]
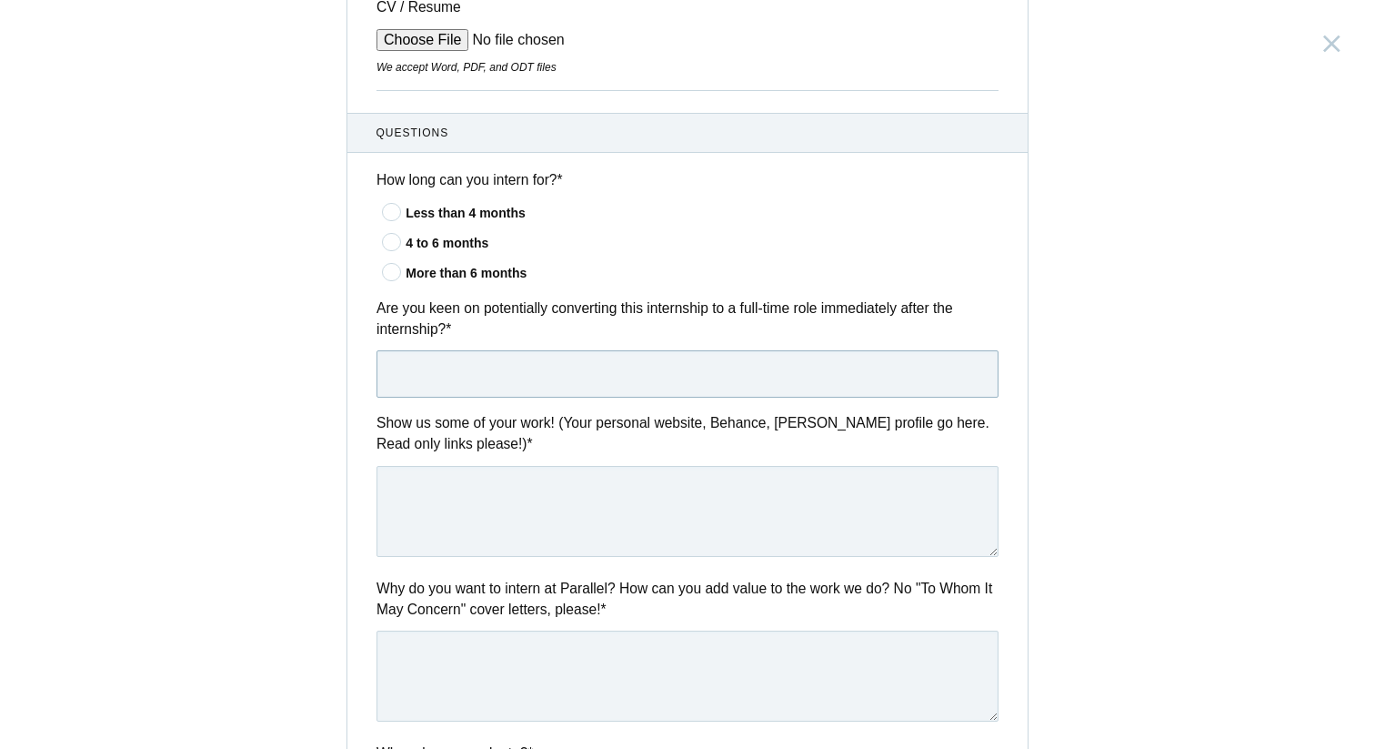
click at [549, 368] on input "text" at bounding box center [688, 373] width 622 height 47
click at [507, 528] on textarea at bounding box center [688, 511] width 622 height 91
